Goal: Connect with others: Connect with others

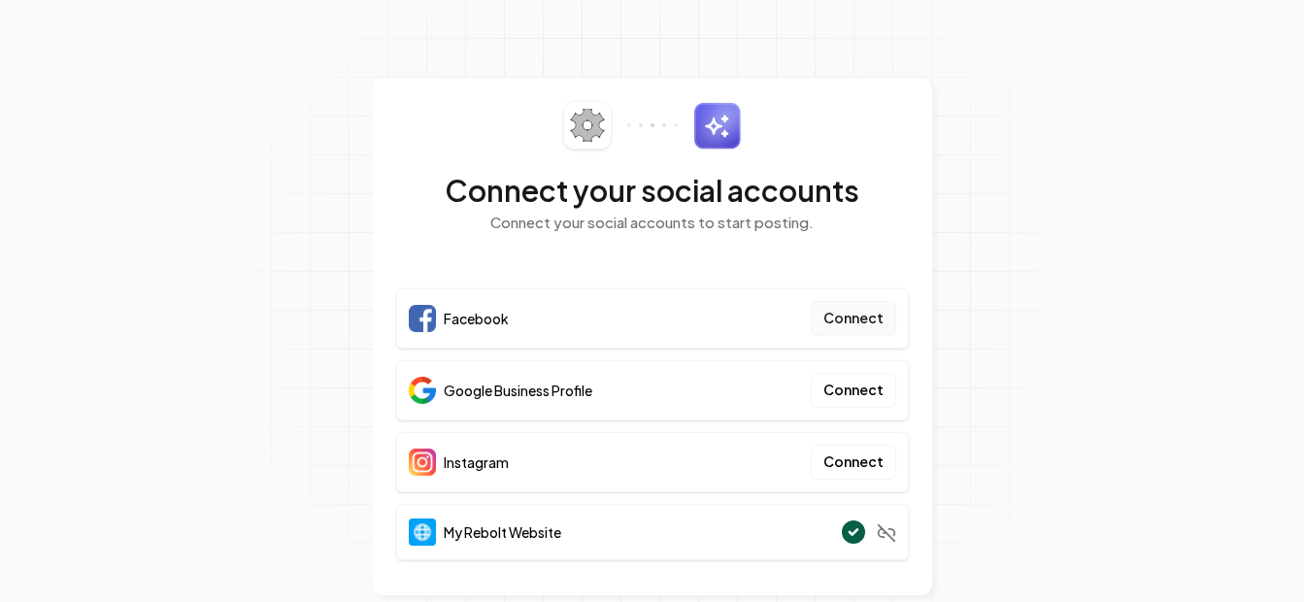
click at [847, 323] on button "Connect" at bounding box center [852, 318] width 85 height 35
click at [857, 319] on button "Connect" at bounding box center [852, 318] width 85 height 35
click at [864, 314] on button "Connect" at bounding box center [852, 318] width 85 height 35
click at [862, 470] on button "Connect" at bounding box center [852, 462] width 85 height 35
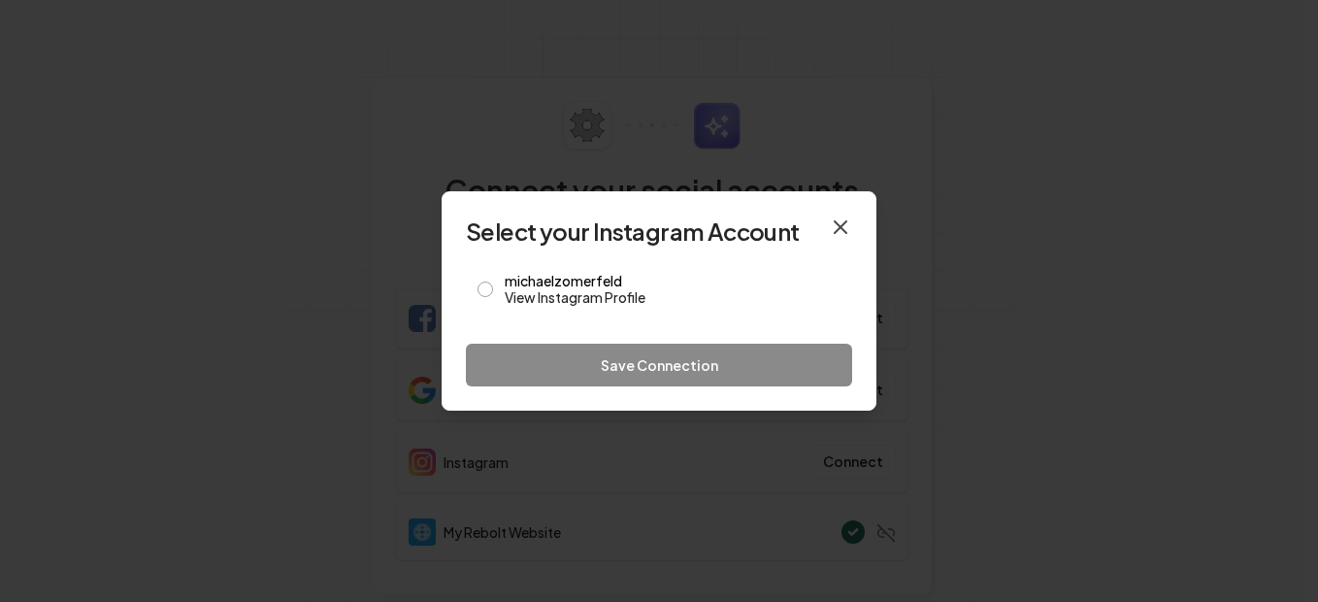
click at [840, 227] on icon "button" at bounding box center [841, 227] width 12 height 12
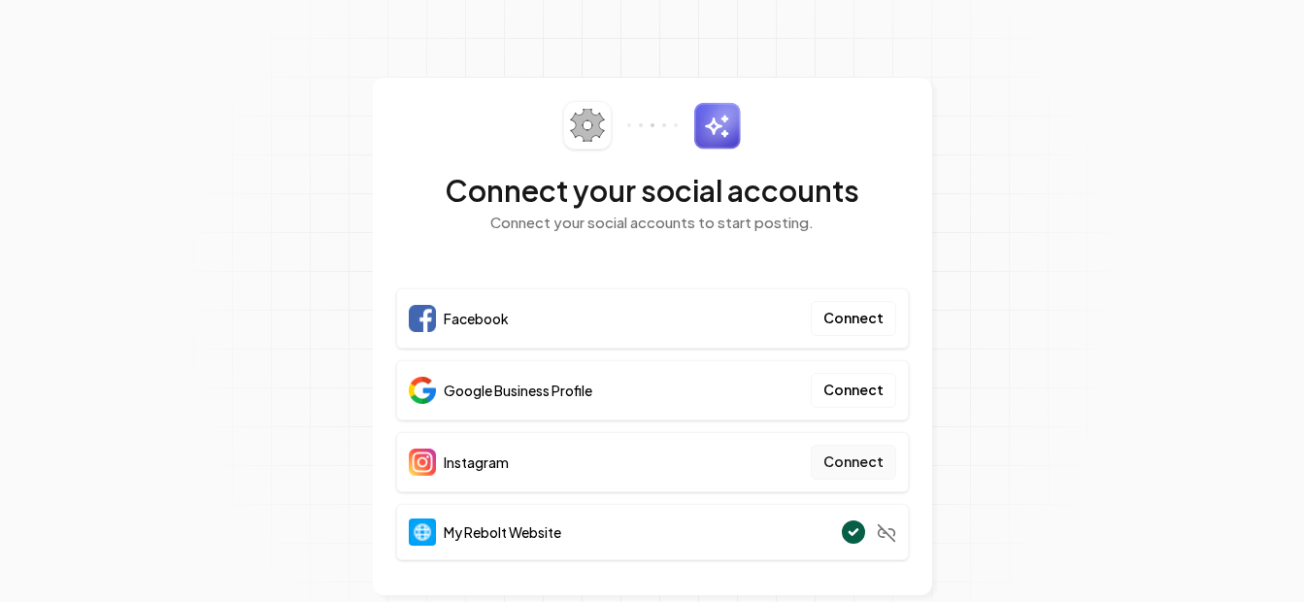
click at [845, 457] on button "Connect" at bounding box center [852, 462] width 85 height 35
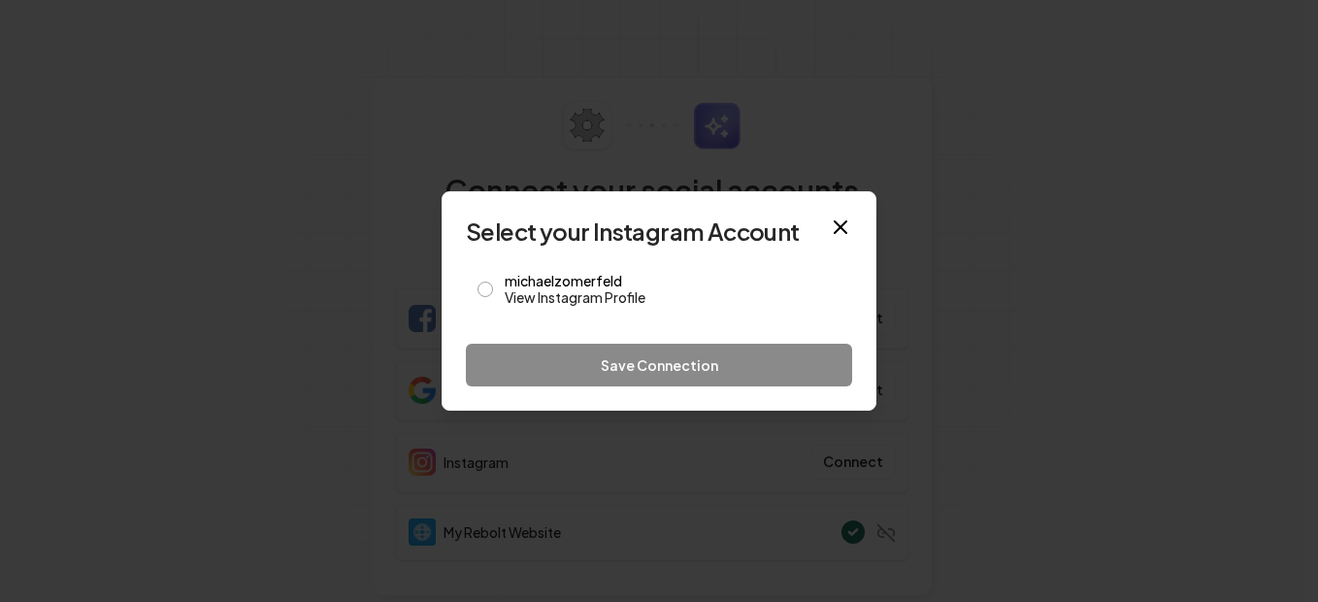
click at [847, 219] on icon "button" at bounding box center [840, 226] width 23 height 23
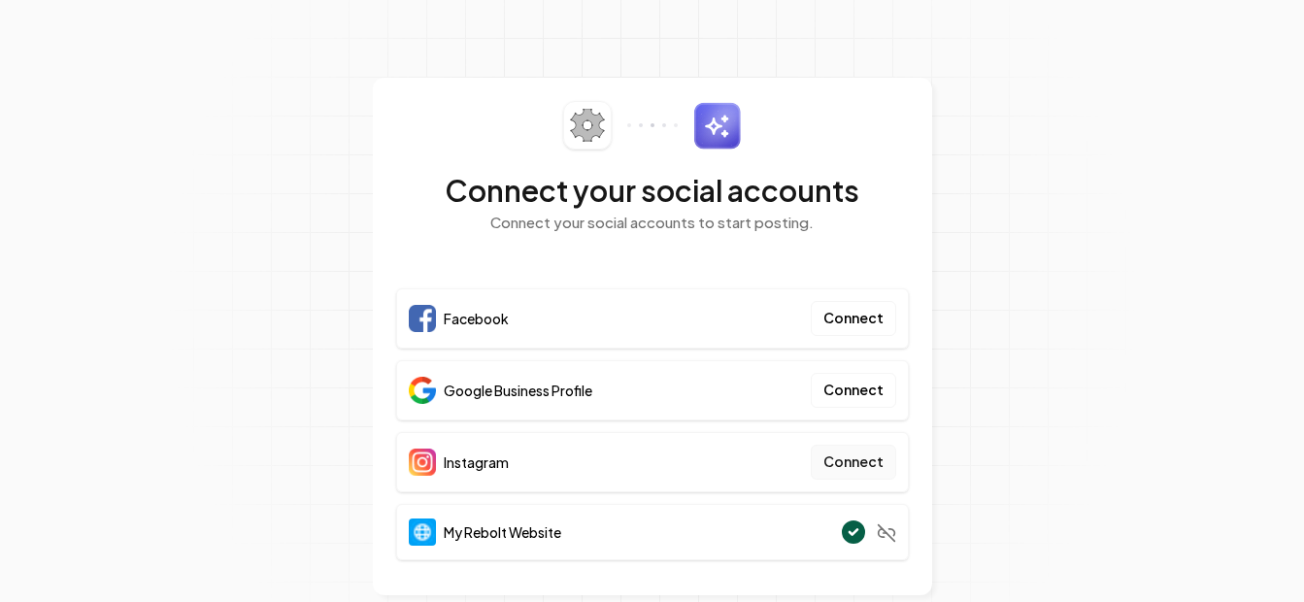
click at [844, 462] on button "Connect" at bounding box center [852, 462] width 85 height 35
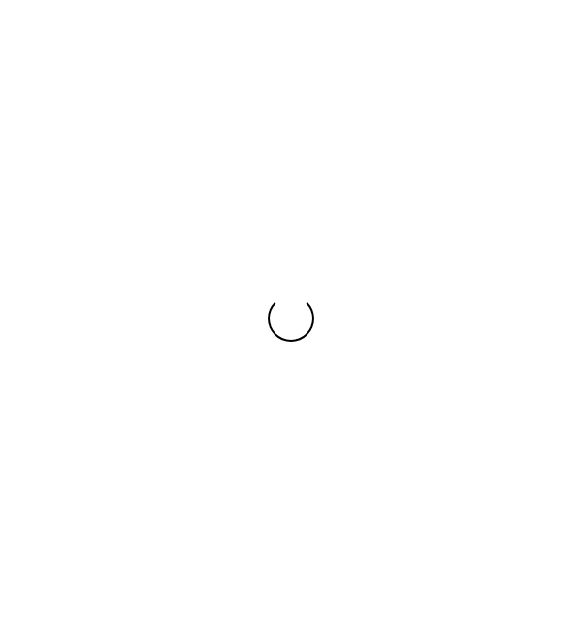
click at [364, 386] on div "Loading... Loading..." at bounding box center [291, 318] width 582 height 311
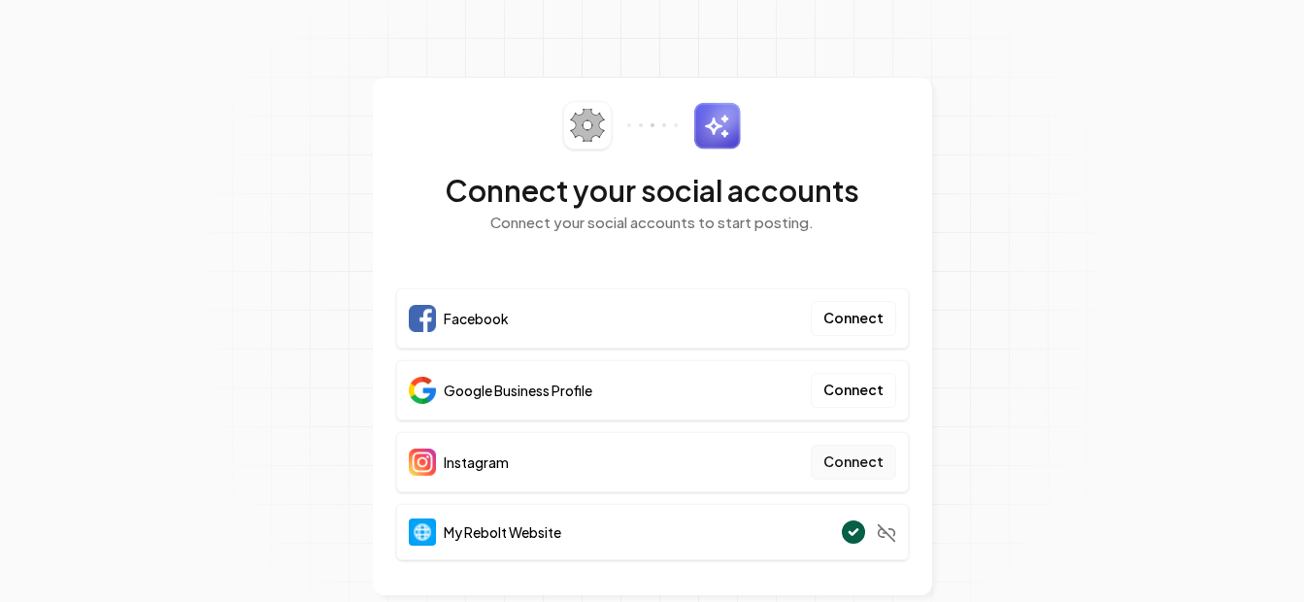
click at [854, 456] on button "Connect" at bounding box center [852, 462] width 85 height 35
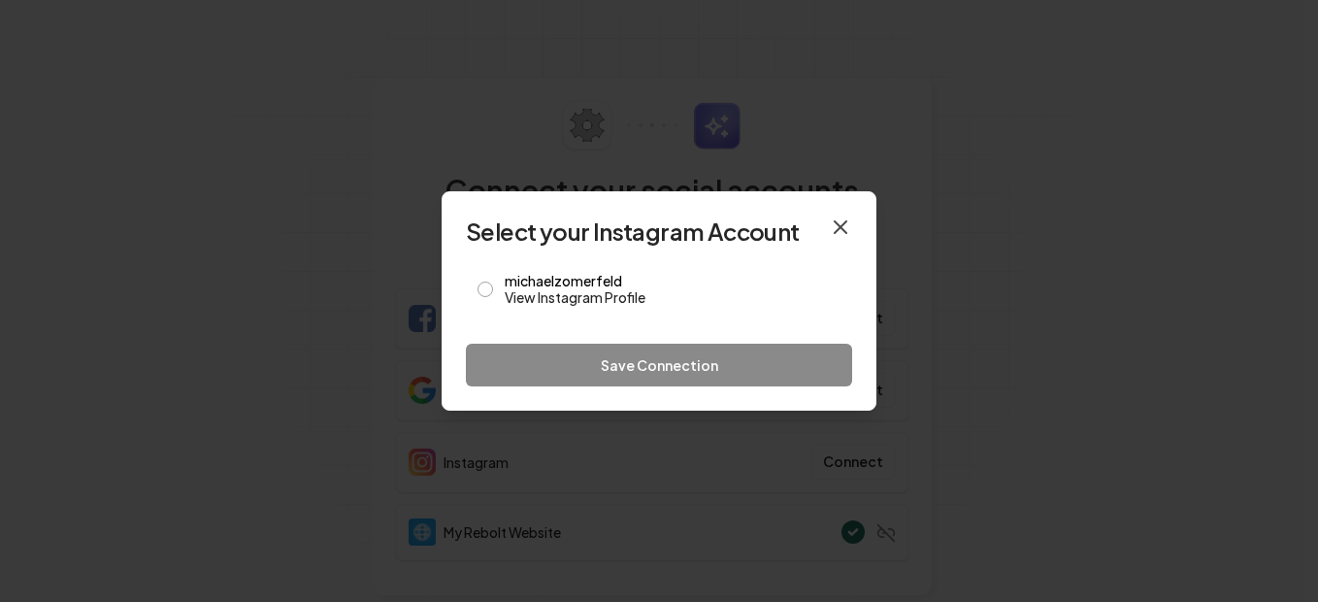
click at [842, 222] on icon "button" at bounding box center [840, 226] width 23 height 23
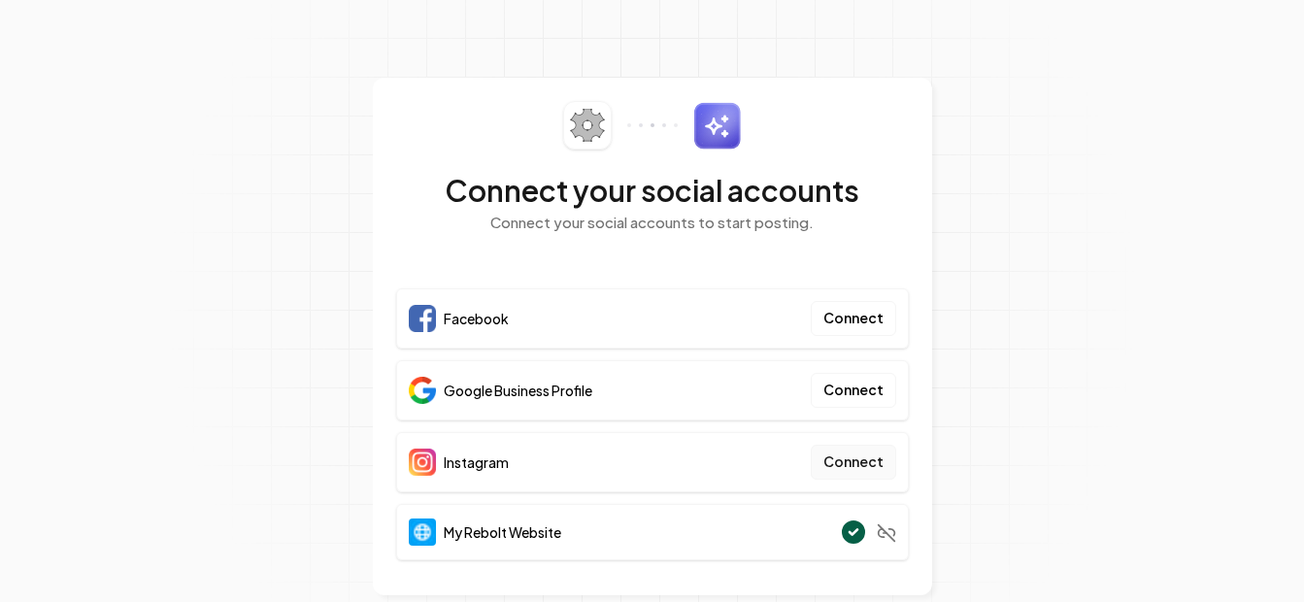
click at [873, 450] on button "Connect" at bounding box center [852, 462] width 85 height 35
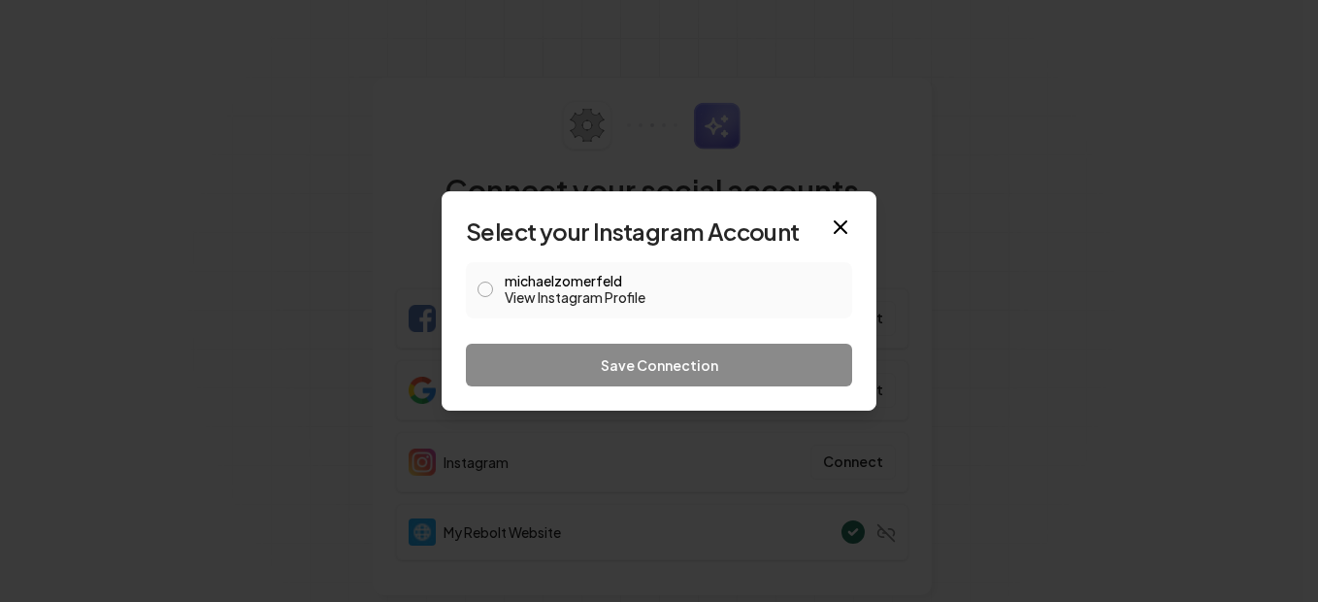
click at [486, 283] on button "michaelzomerfeld View Instagram Profile" at bounding box center [486, 289] width 16 height 16
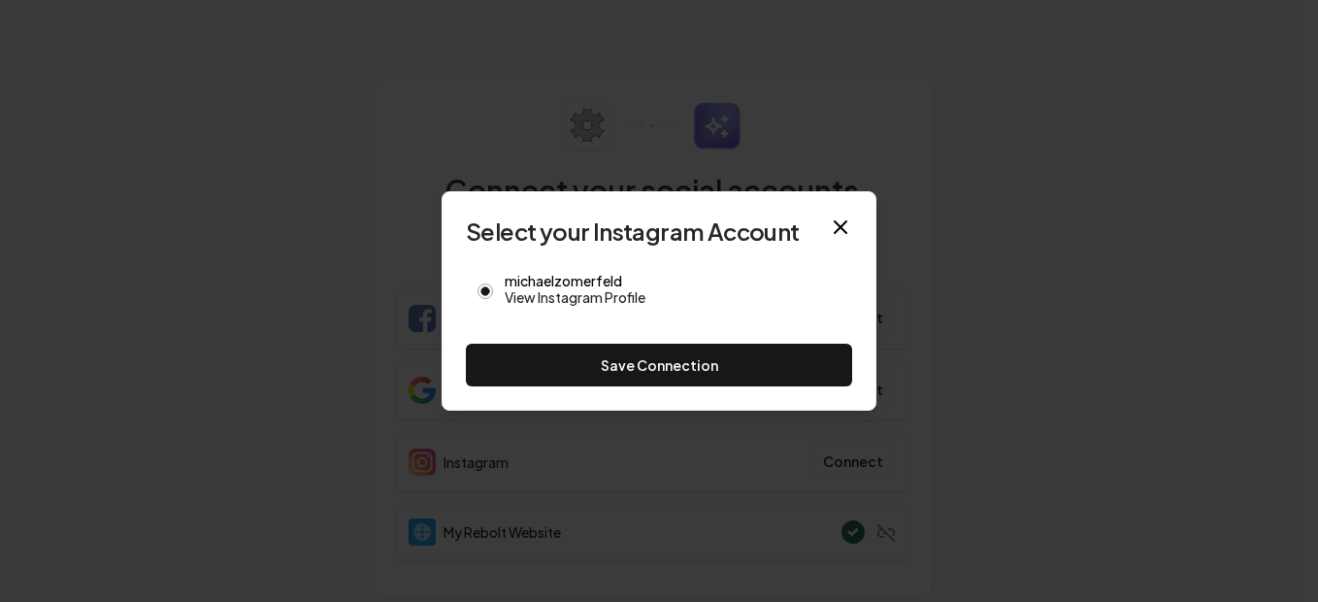
click at [576, 387] on div "Select your Instagram Account michaelzomerfeld View Instagram Profile Save Conn…" at bounding box center [659, 300] width 435 height 219
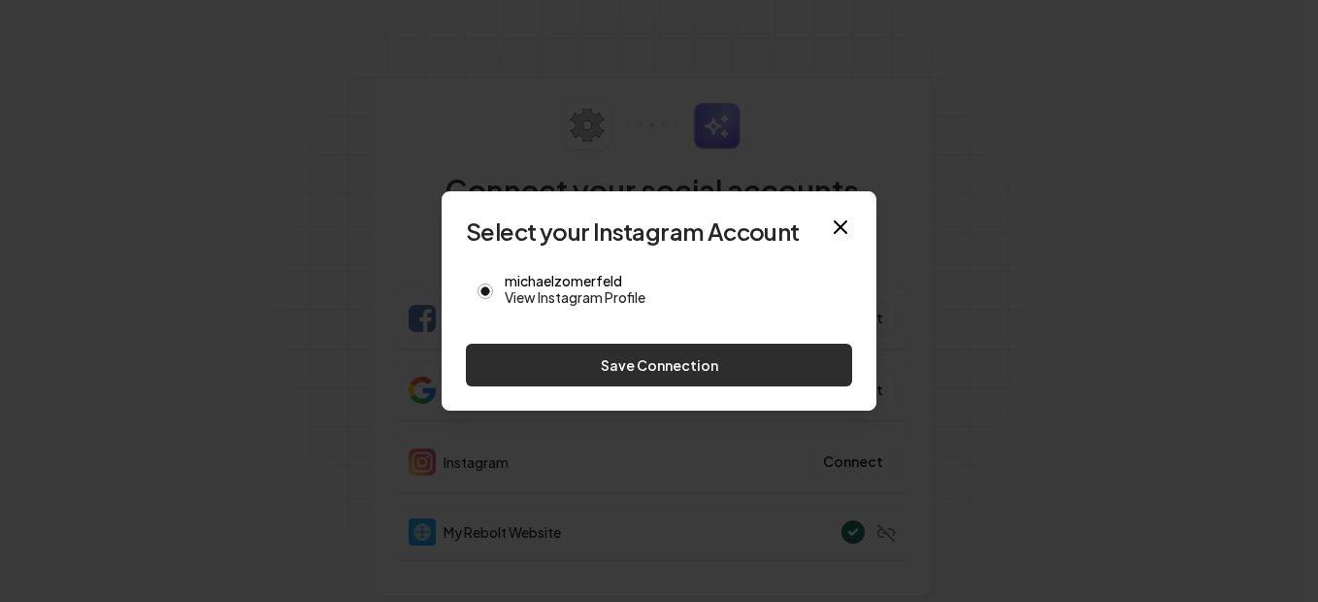
click at [579, 367] on button "Save Connection" at bounding box center [659, 365] width 386 height 43
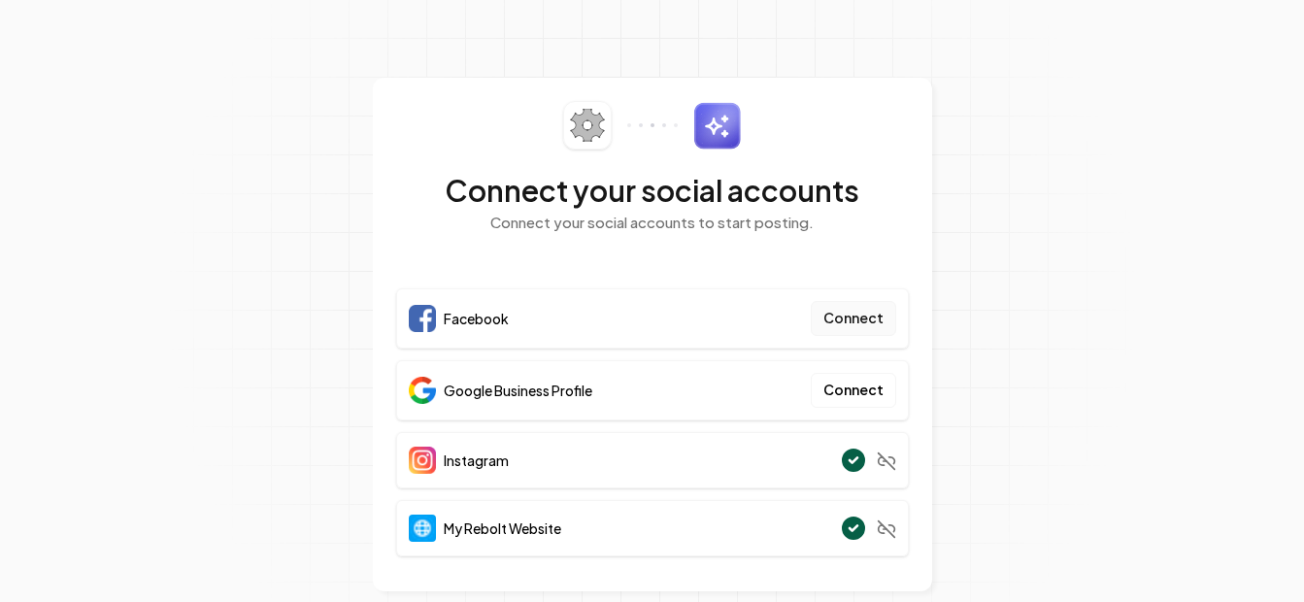
click at [844, 314] on button "Connect" at bounding box center [852, 318] width 85 height 35
click at [856, 391] on button "Connect" at bounding box center [852, 390] width 85 height 35
